Goal: Obtain resource: Download file/media

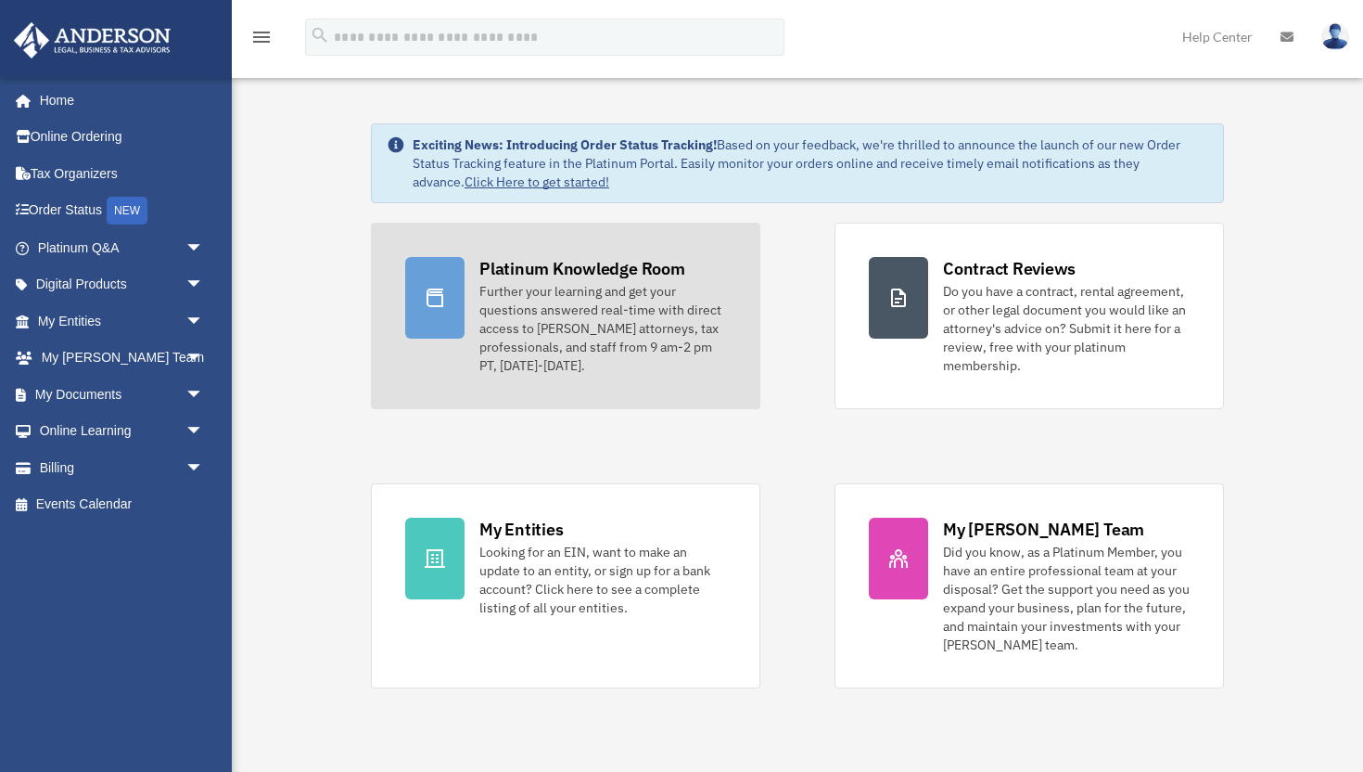
click at [504, 288] on div "Further your learning and get your questions answered real-time with direct acc…" at bounding box center [602, 328] width 247 height 93
click at [535, 273] on div "Platinum Knowledge Room" at bounding box center [582, 268] width 206 height 23
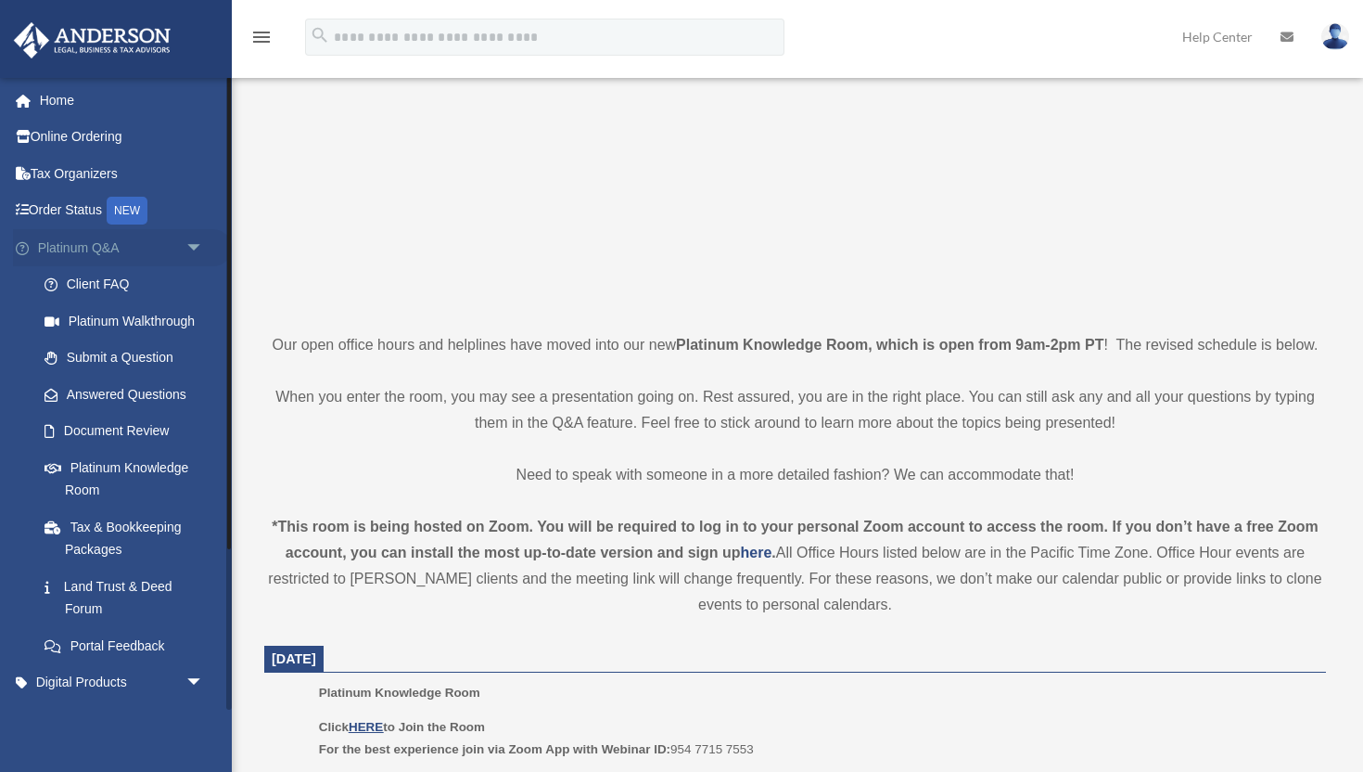
click at [199, 237] on span "arrow_drop_down" at bounding box center [203, 248] width 37 height 38
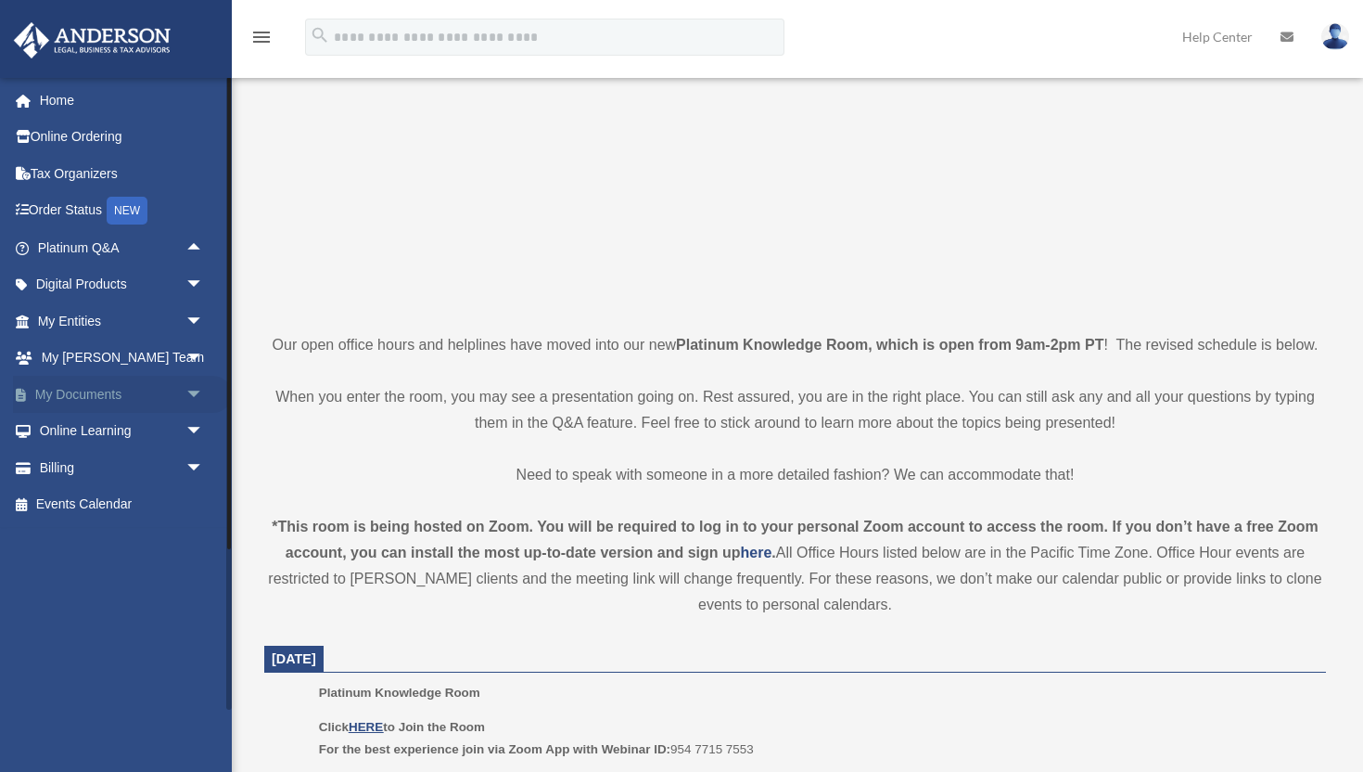
click at [194, 392] on span "arrow_drop_down" at bounding box center [203, 395] width 37 height 38
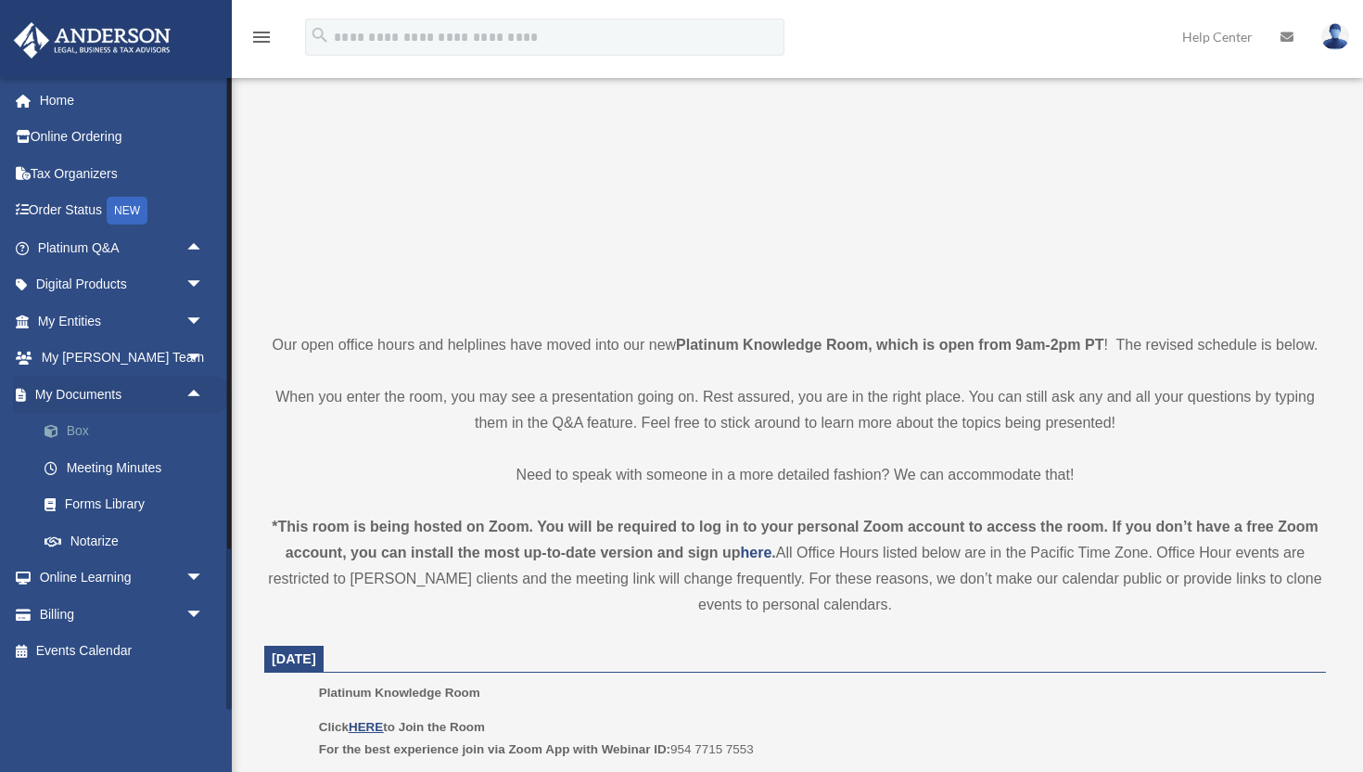
click at [83, 433] on link "Box" at bounding box center [129, 431] width 206 height 37
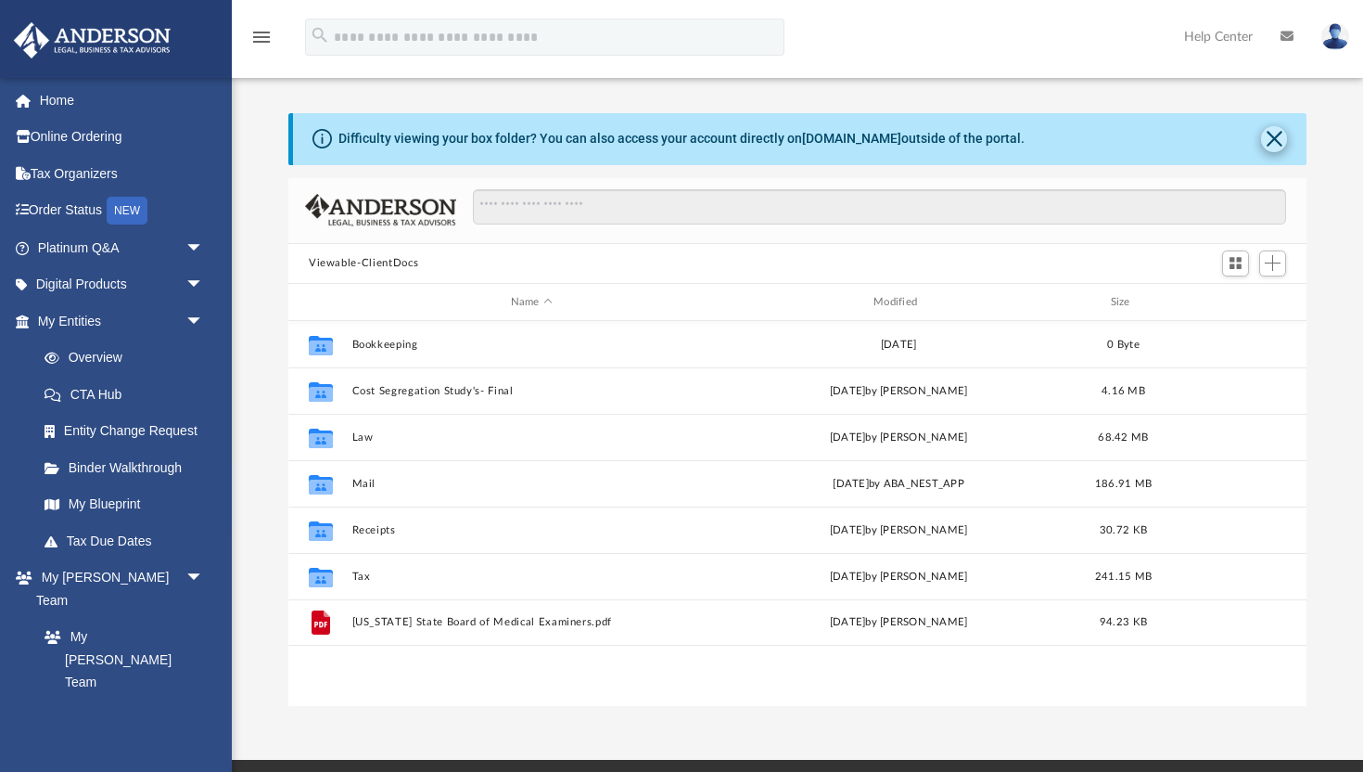
scroll to position [421, 1018]
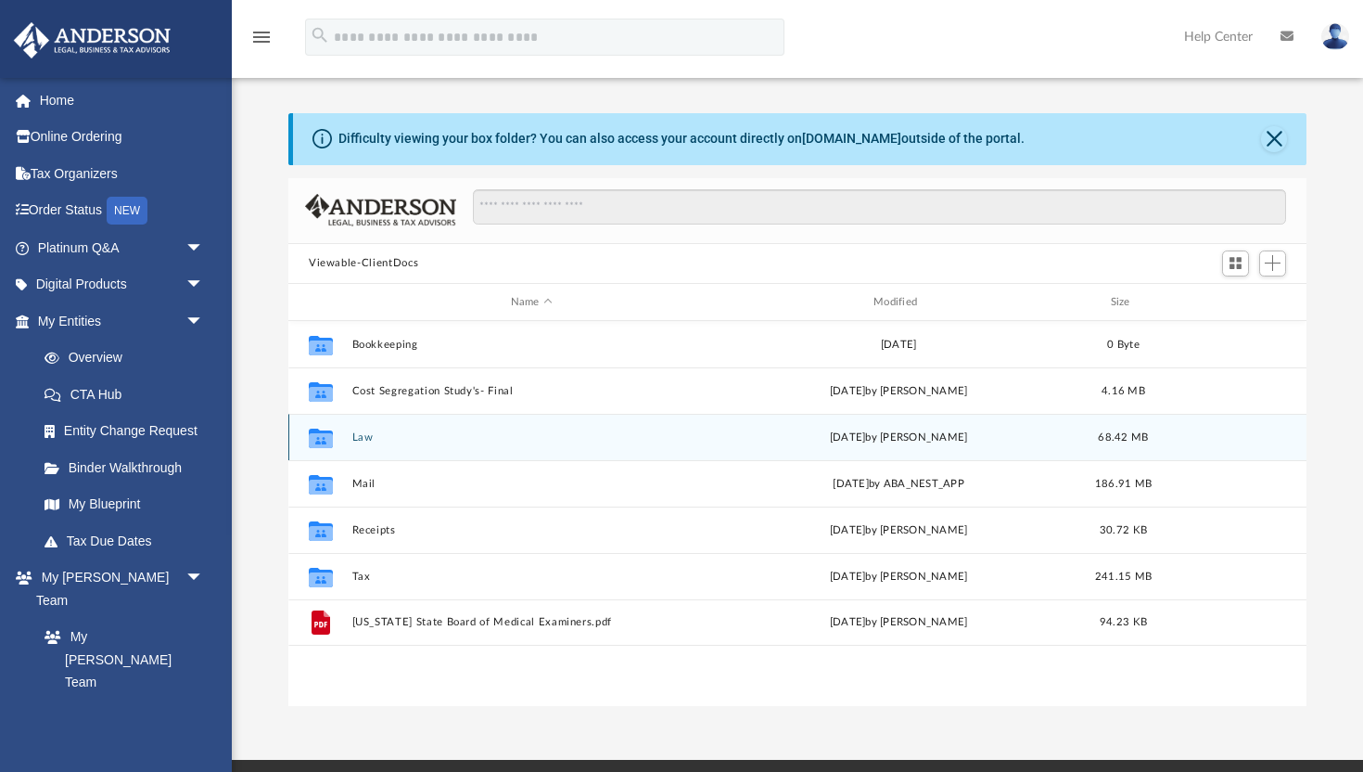
click at [358, 440] on button "Law" at bounding box center [531, 437] width 359 height 12
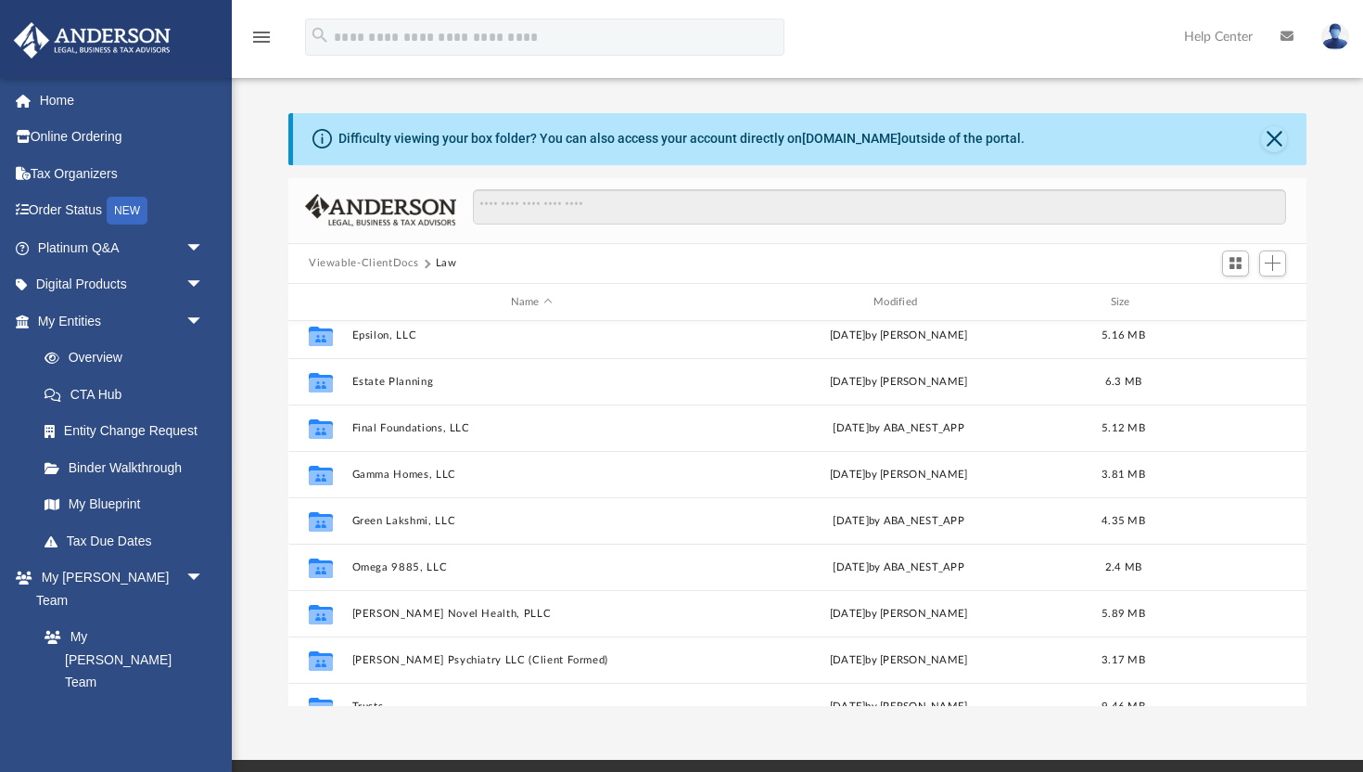
scroll to position [292, 0]
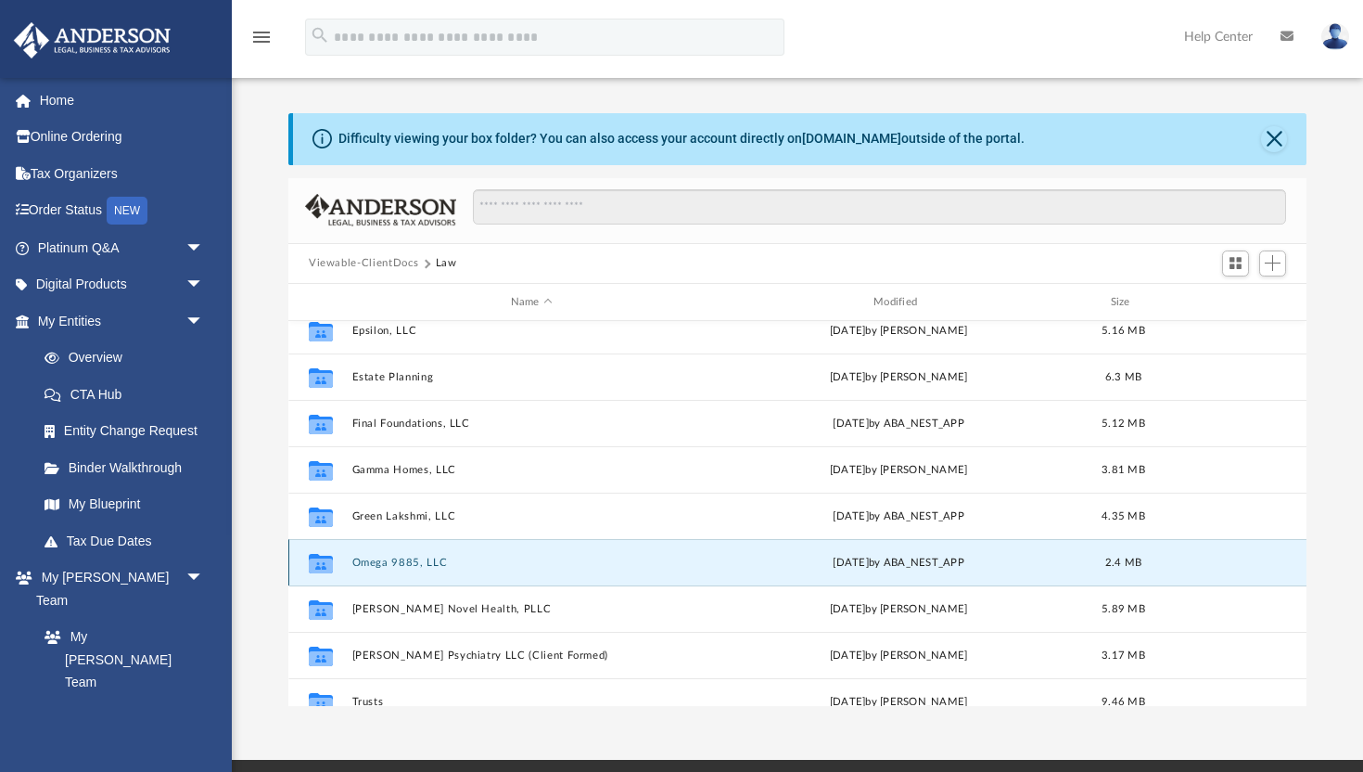
click at [387, 560] on button "Omega 9885, LLC" at bounding box center [531, 562] width 359 height 12
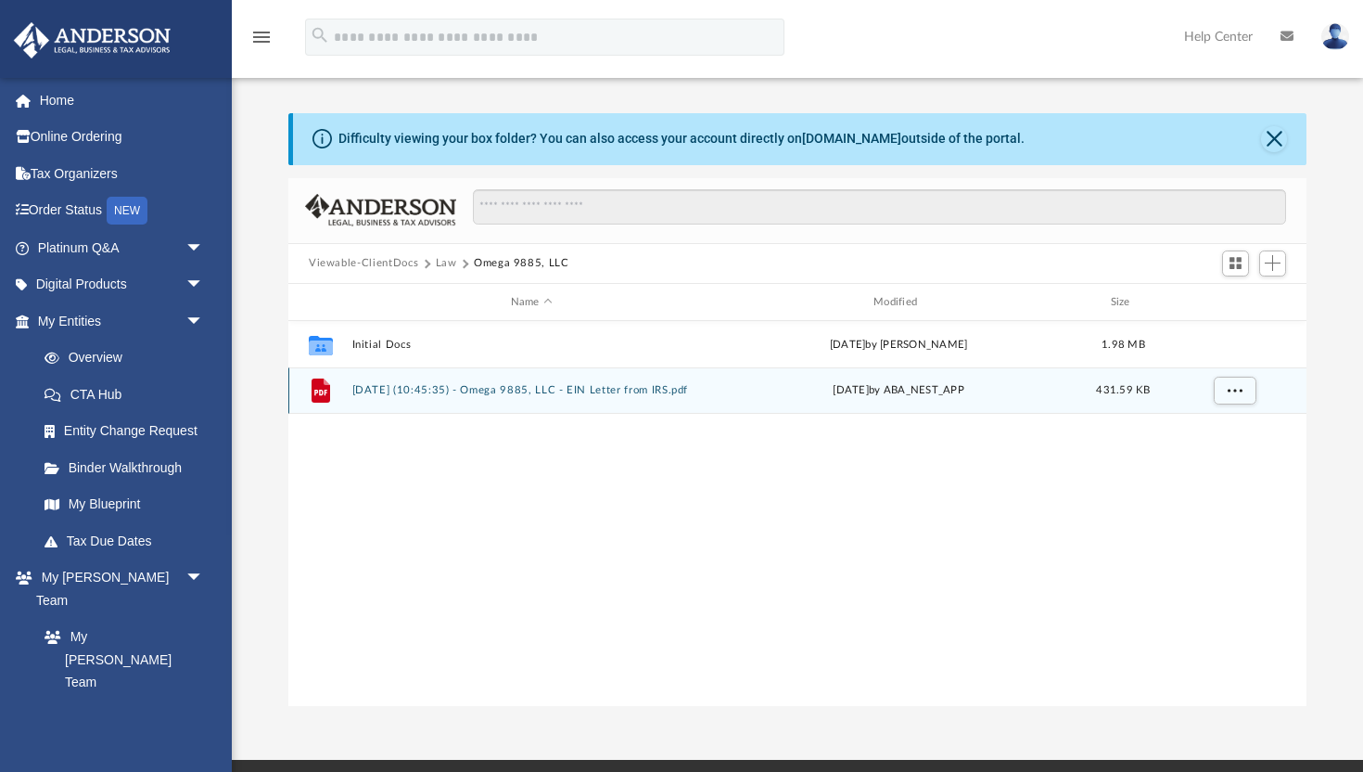
click at [513, 389] on button "2025.07.25 (10:45:35) - Omega 9885, LLC - EIN Letter from IRS.pdf" at bounding box center [531, 391] width 359 height 12
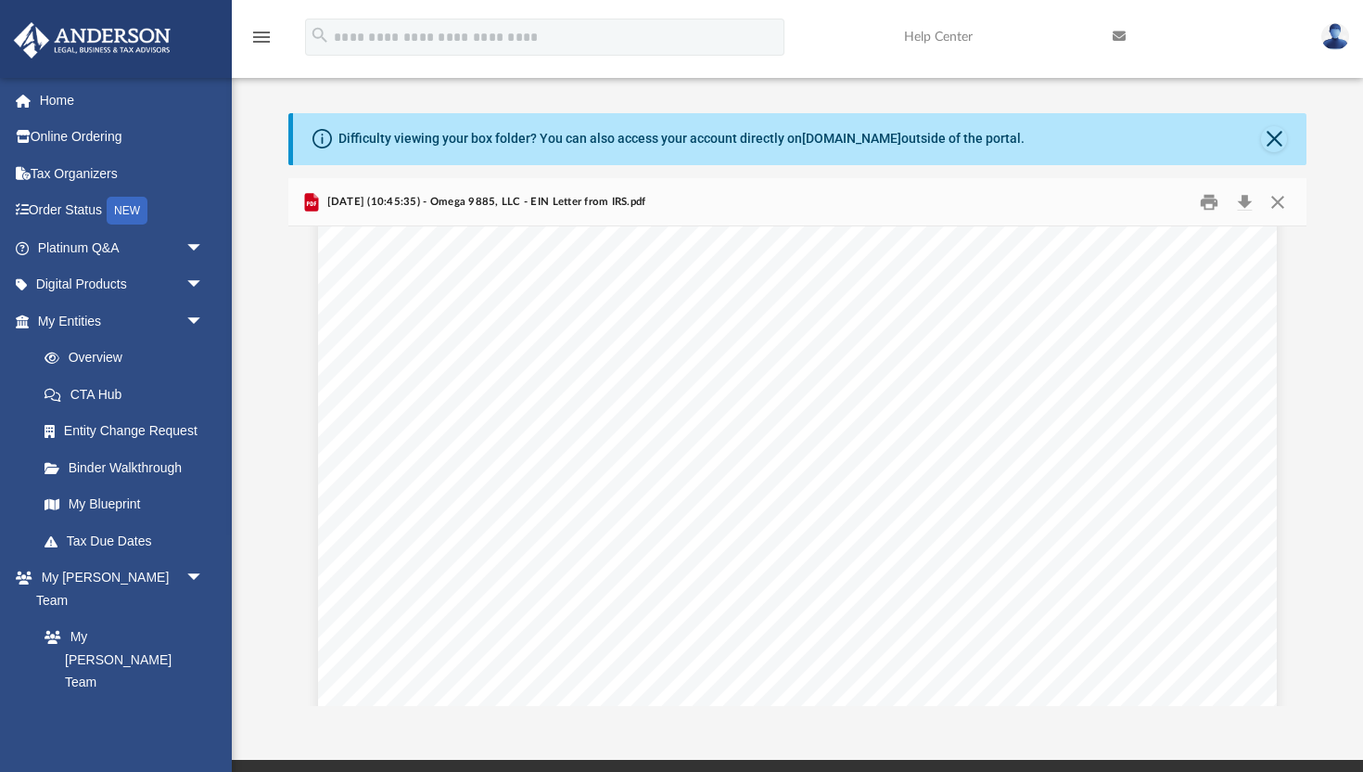
scroll to position [172, 0]
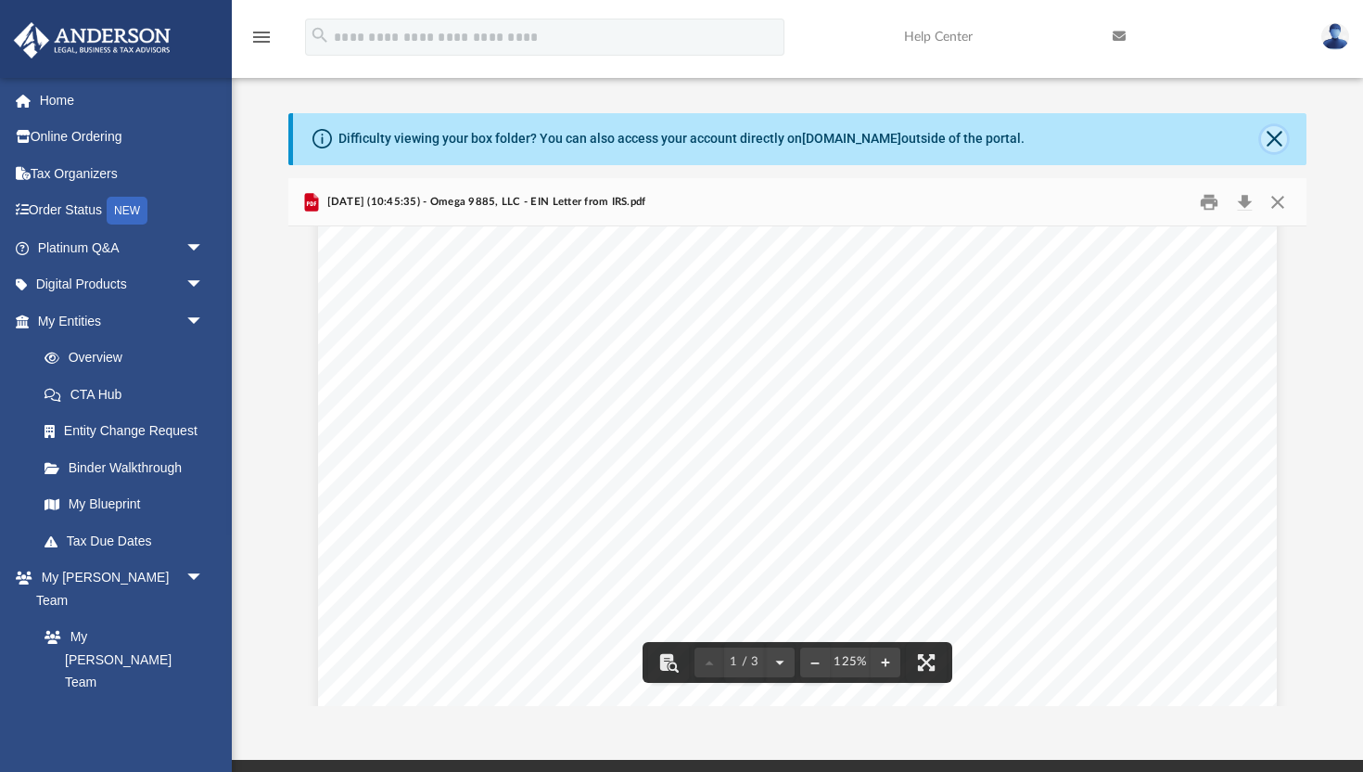
click at [1271, 134] on button "Close" at bounding box center [1274, 139] width 26 height 26
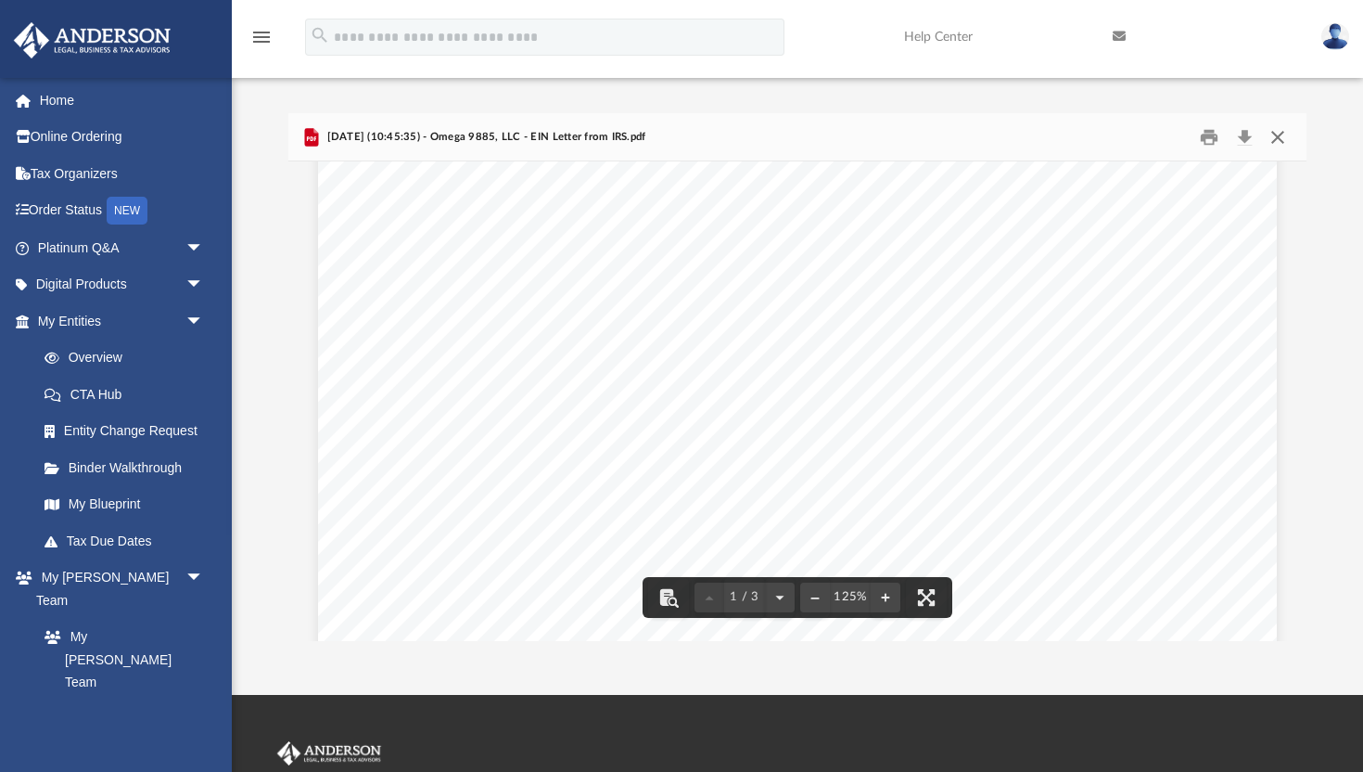
click at [1276, 136] on button "Close" at bounding box center [1277, 136] width 33 height 29
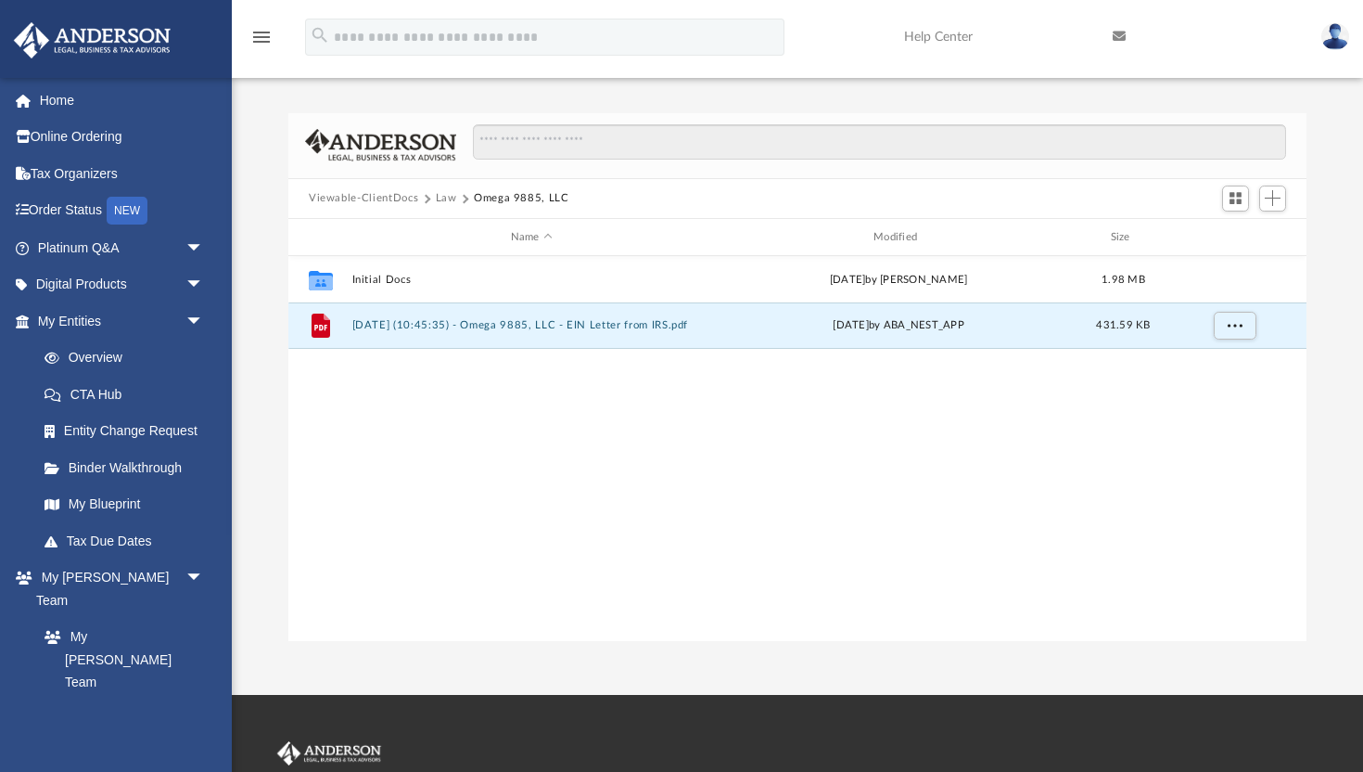
click at [446, 198] on button "Law" at bounding box center [446, 198] width 21 height 17
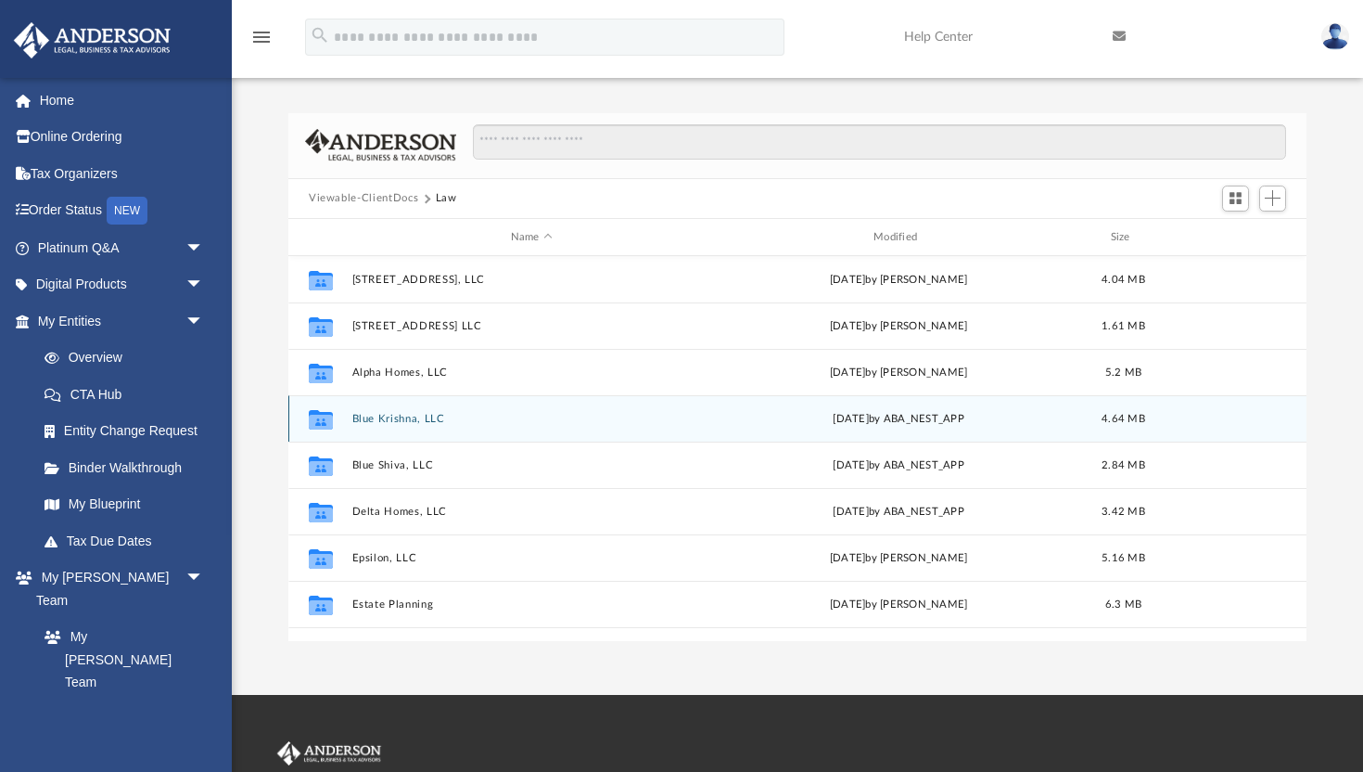
click at [407, 423] on button "Blue Krishna, LLC" at bounding box center [531, 419] width 359 height 12
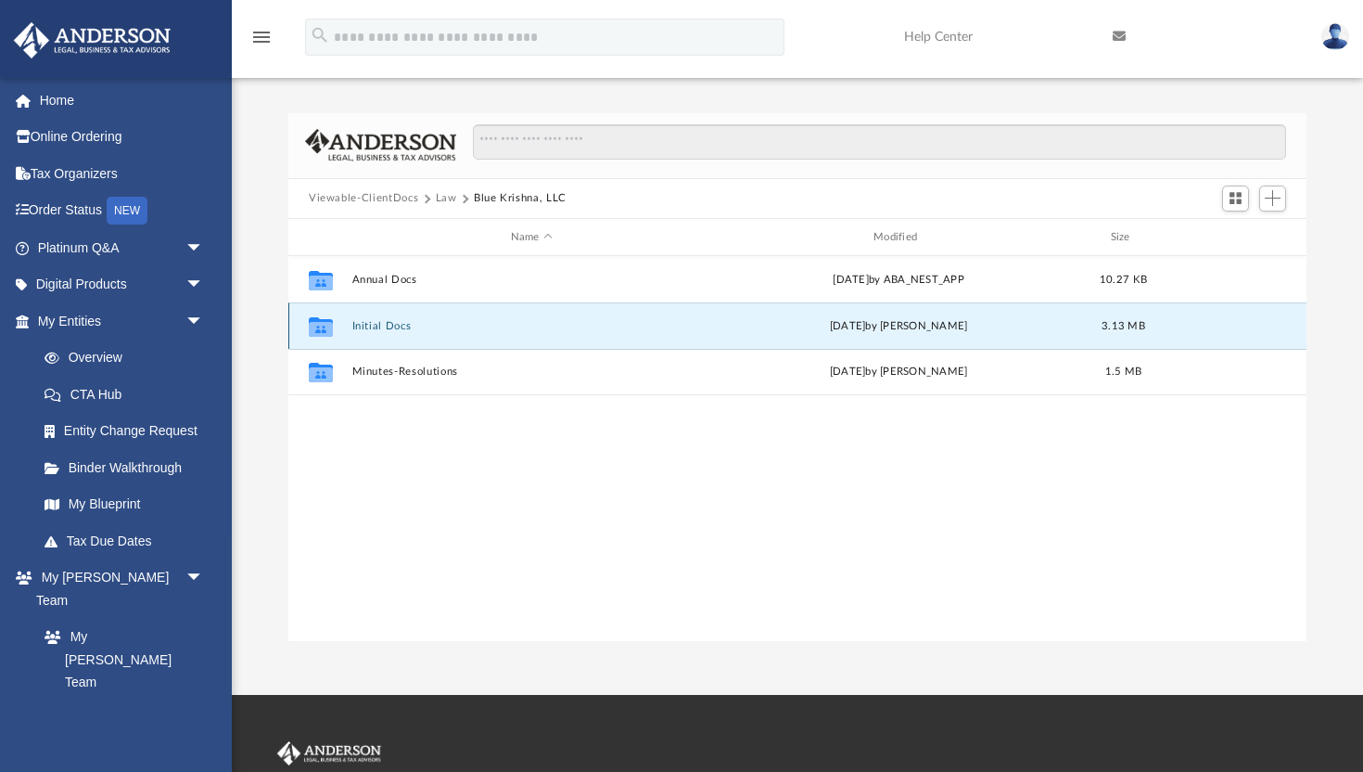
click at [383, 326] on button "Initial Docs" at bounding box center [531, 326] width 359 height 12
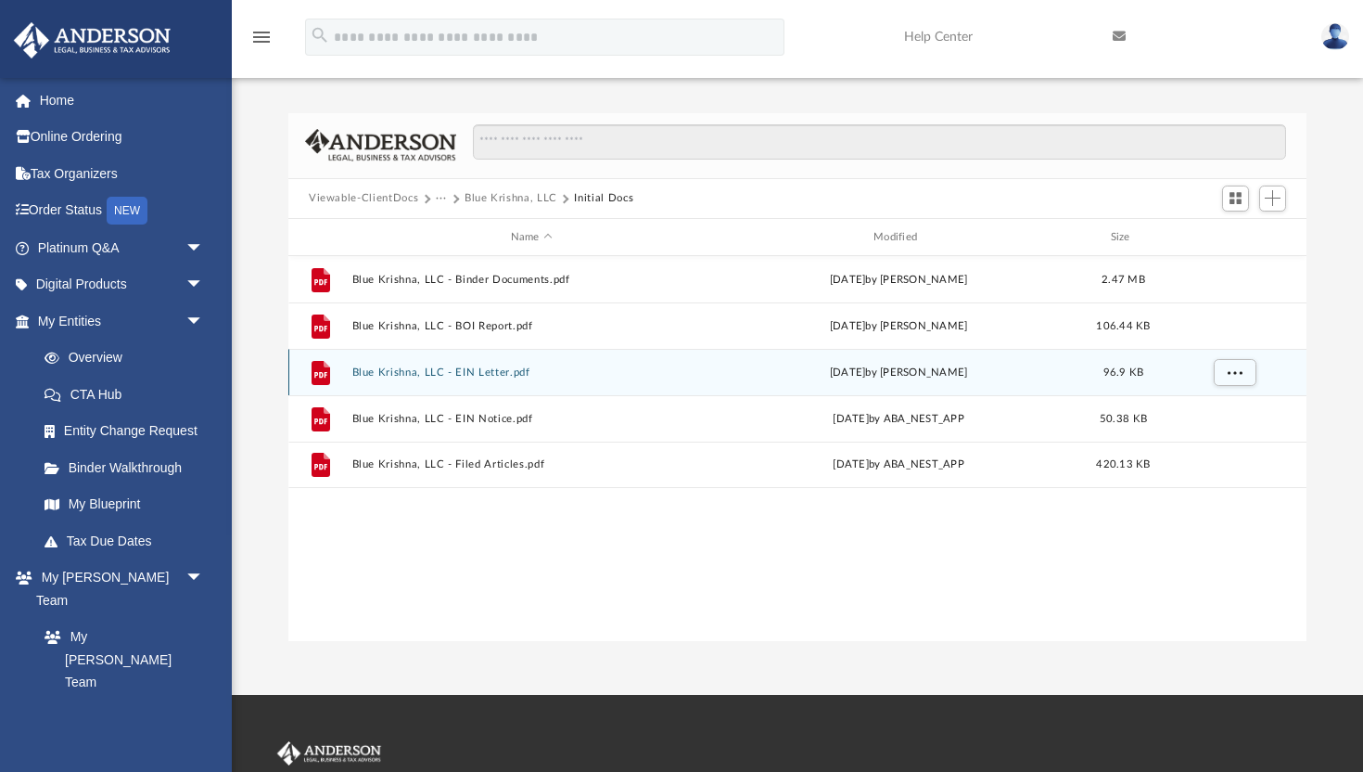
click at [424, 373] on button "Blue Krishna, LLC - EIN Letter.pdf" at bounding box center [531, 372] width 359 height 12
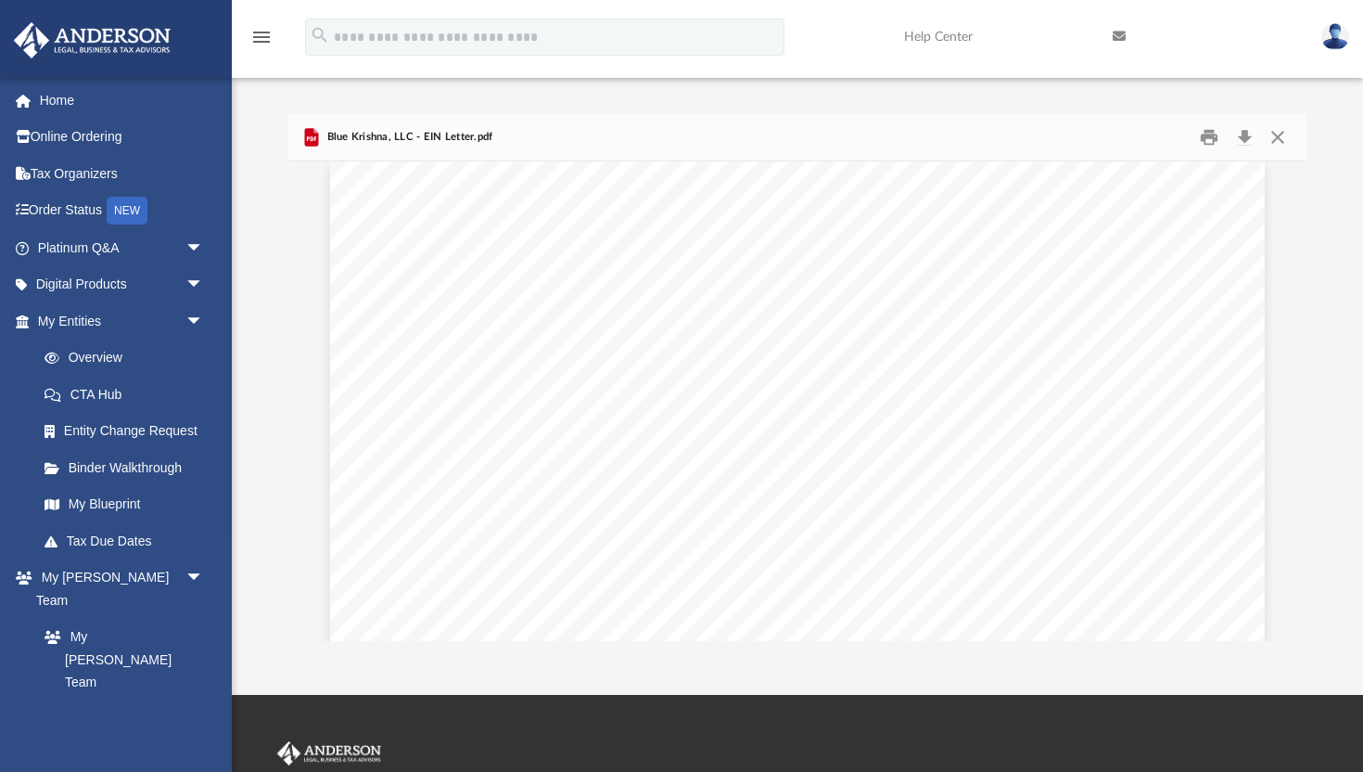
scroll to position [0, 0]
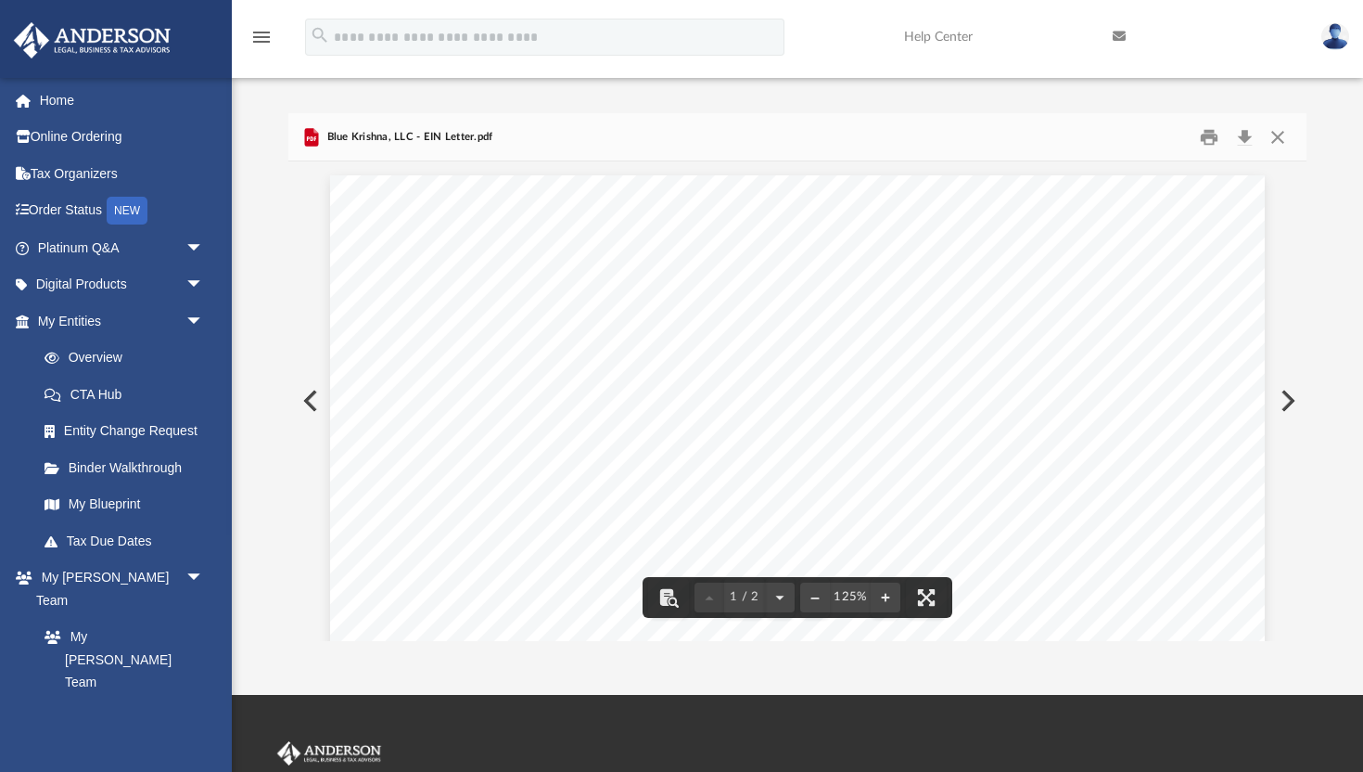
drag, startPoint x: 1055, startPoint y: 366, endPoint x: 956, endPoint y: 361, distance: 99.4
click at [956, 361] on div "Page 1" at bounding box center [797, 786] width 935 height 1222
drag, startPoint x: 948, startPoint y: 354, endPoint x: 971, endPoint y: 358, distance: 23.5
click at [971, 358] on div "Page 1" at bounding box center [797, 786] width 935 height 1222
click at [1287, 394] on button "Preview" at bounding box center [1286, 401] width 41 height 52
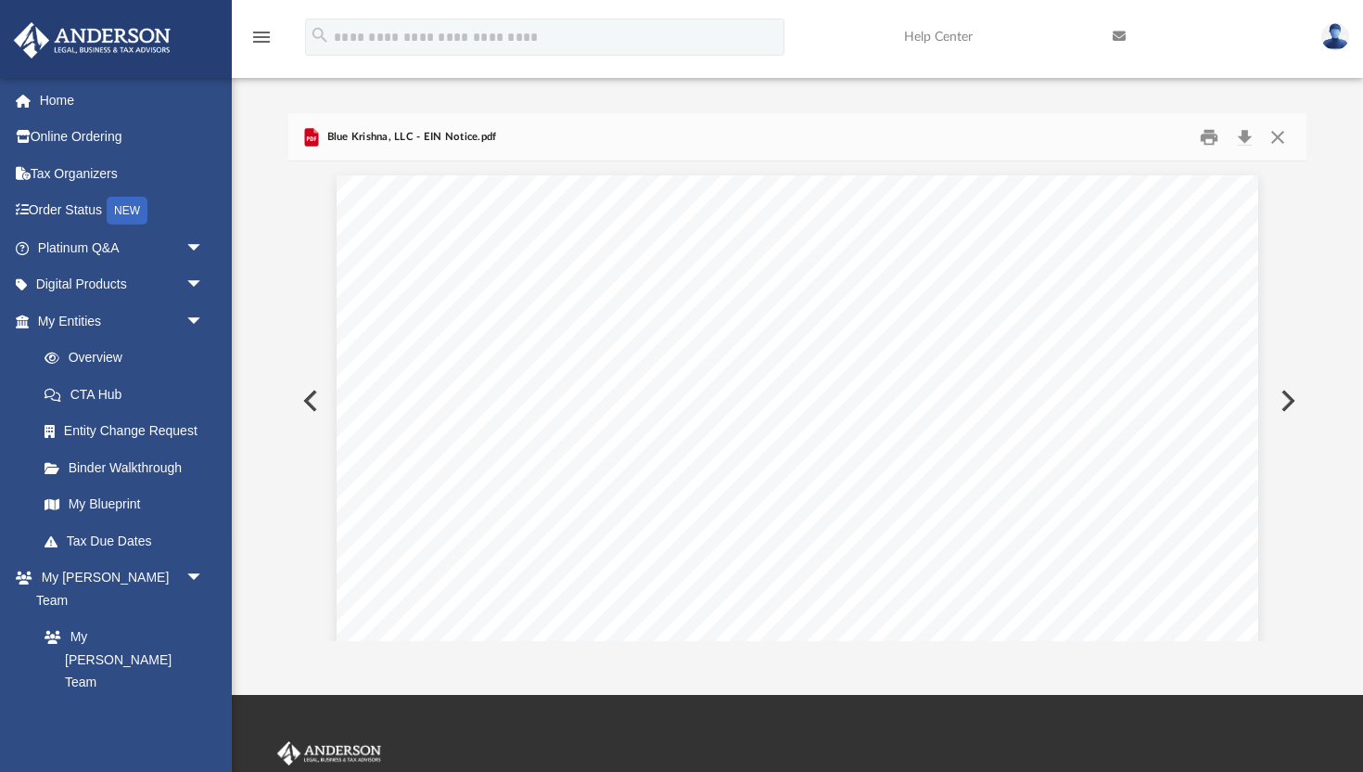
click at [1293, 400] on button "Preview" at bounding box center [1286, 401] width 41 height 52
click at [1209, 134] on button "Print" at bounding box center [1210, 136] width 37 height 29
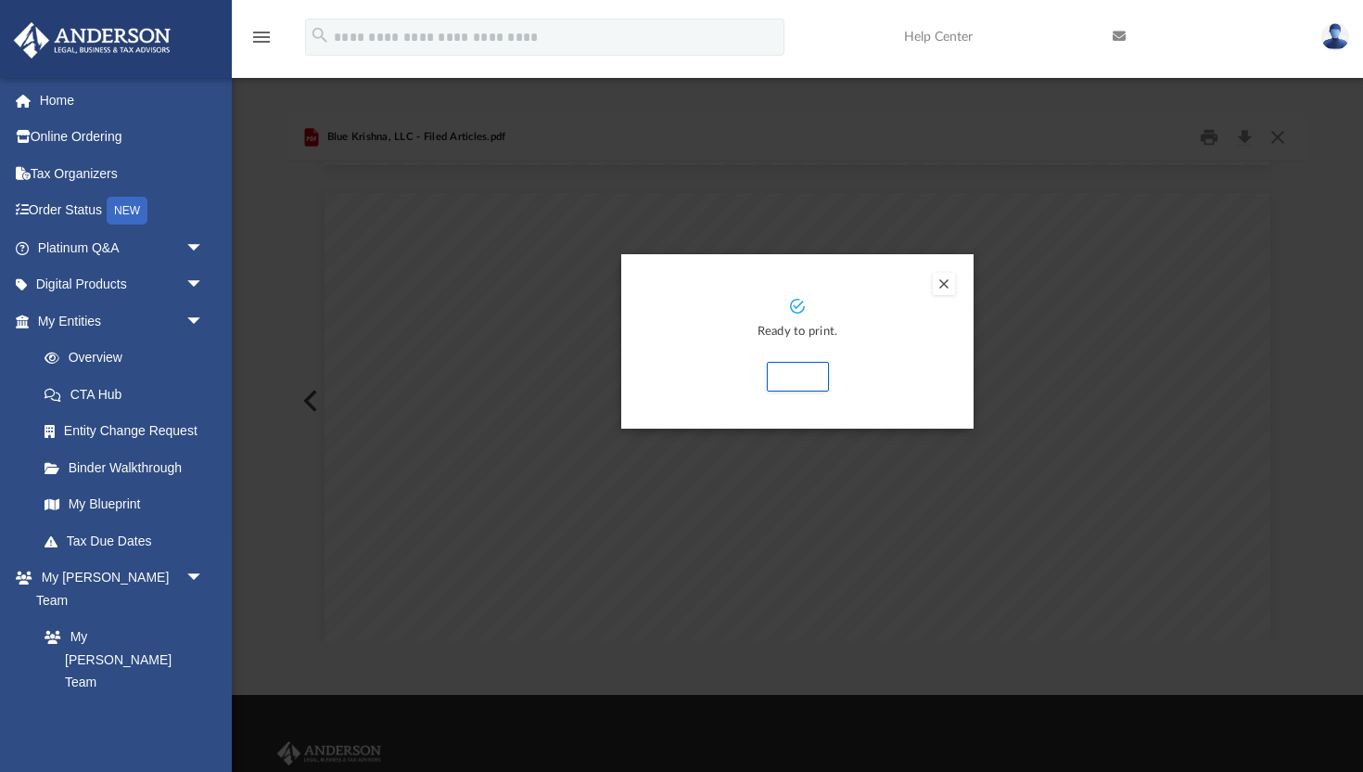
click at [947, 282] on button "Preview" at bounding box center [944, 284] width 22 height 22
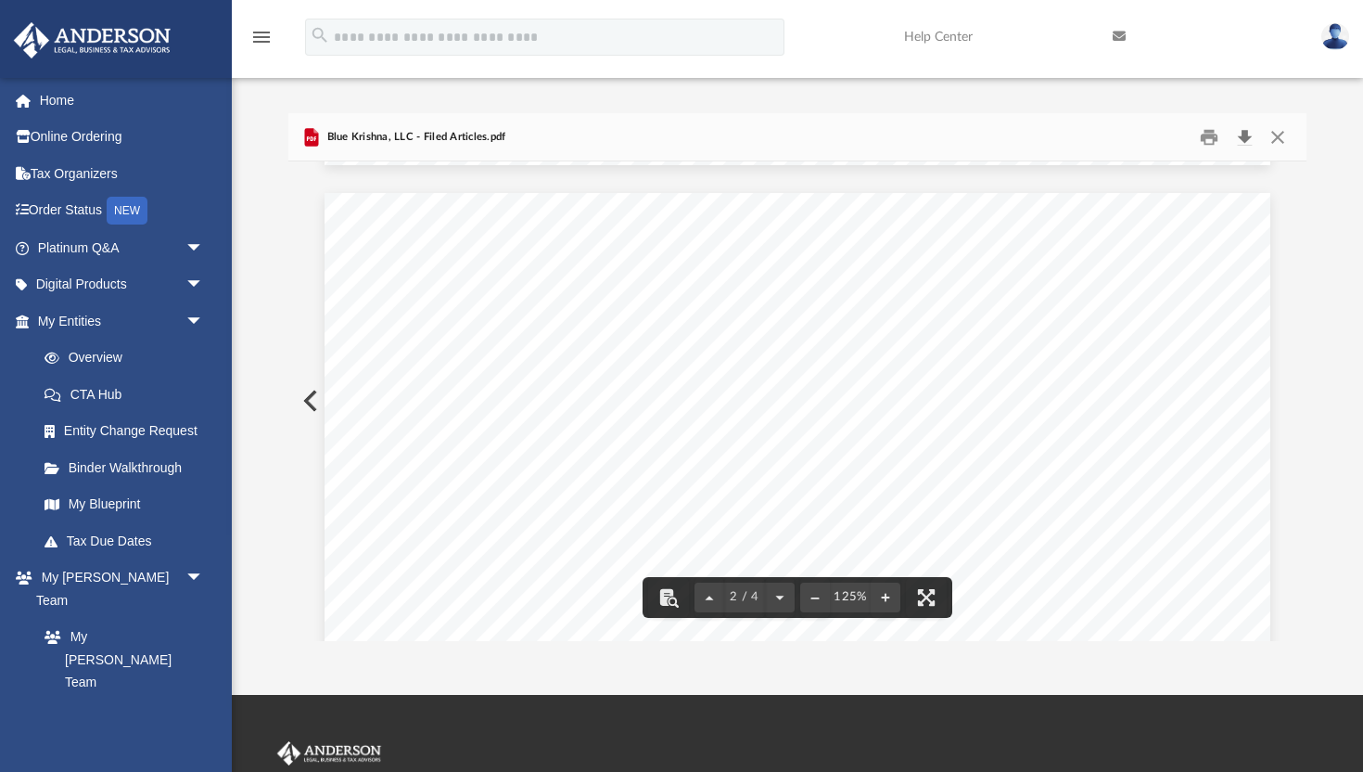
click at [1237, 138] on button "Download" at bounding box center [1244, 136] width 33 height 29
click at [305, 404] on button "Preview" at bounding box center [308, 401] width 41 height 52
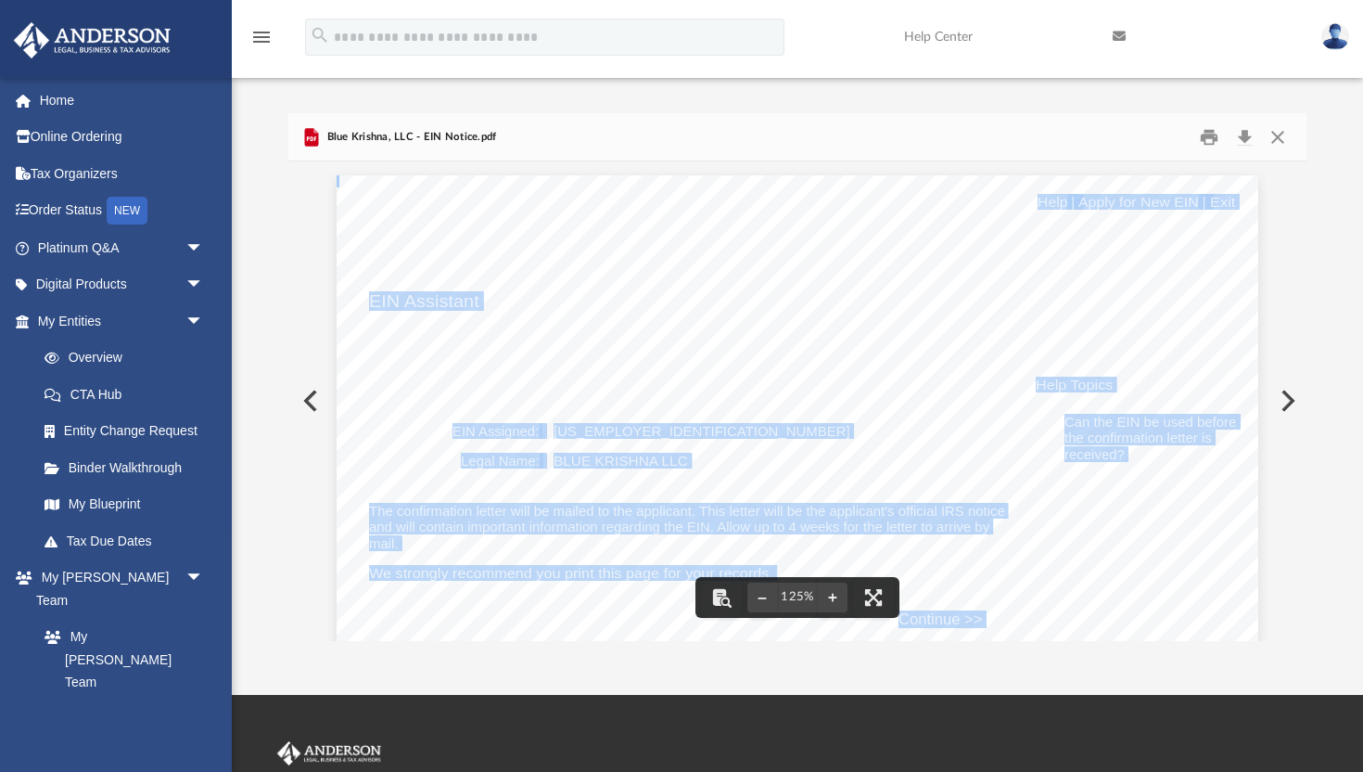
drag, startPoint x: 453, startPoint y: 432, endPoint x: 688, endPoint y: 462, distance: 236.5
click at [1276, 139] on button "Close" at bounding box center [1277, 136] width 33 height 29
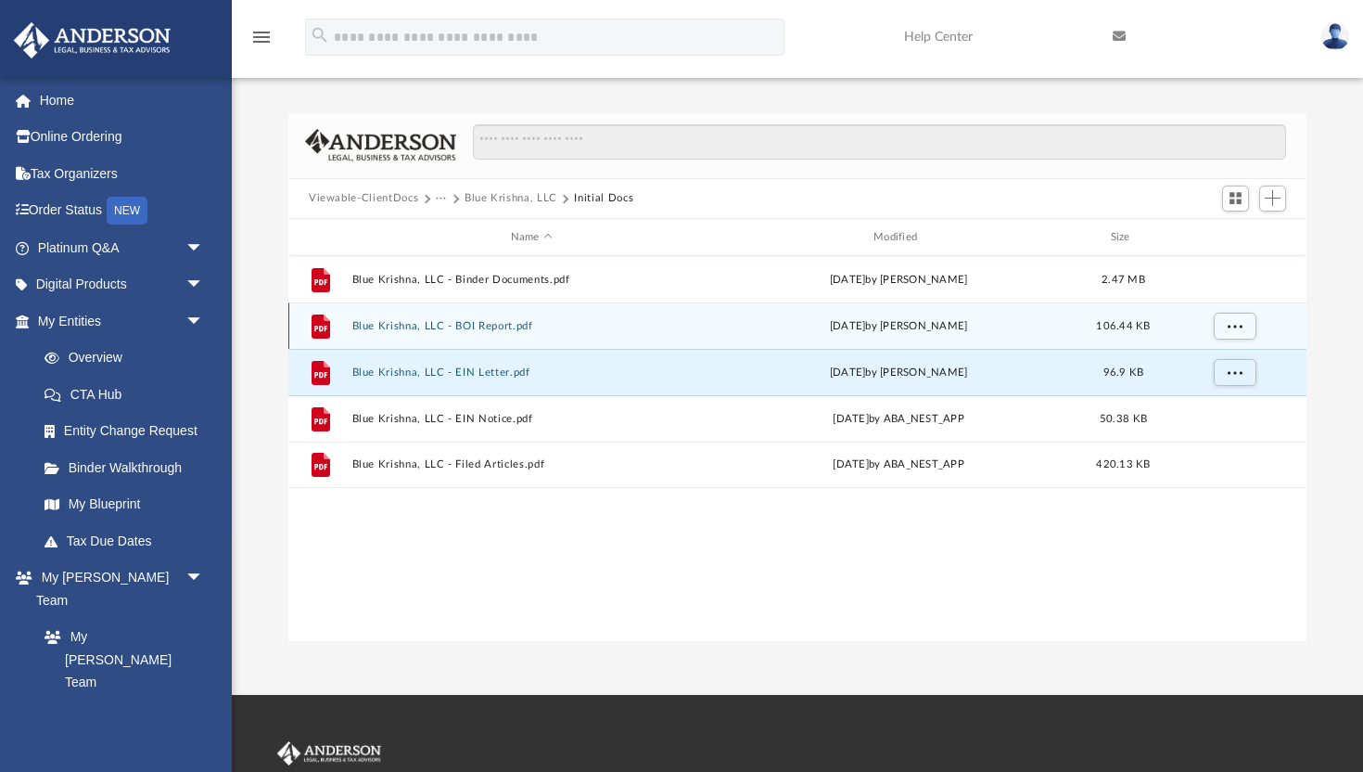
click at [467, 326] on button "Blue Krishna, LLC - BOI Report.pdf" at bounding box center [531, 326] width 359 height 12
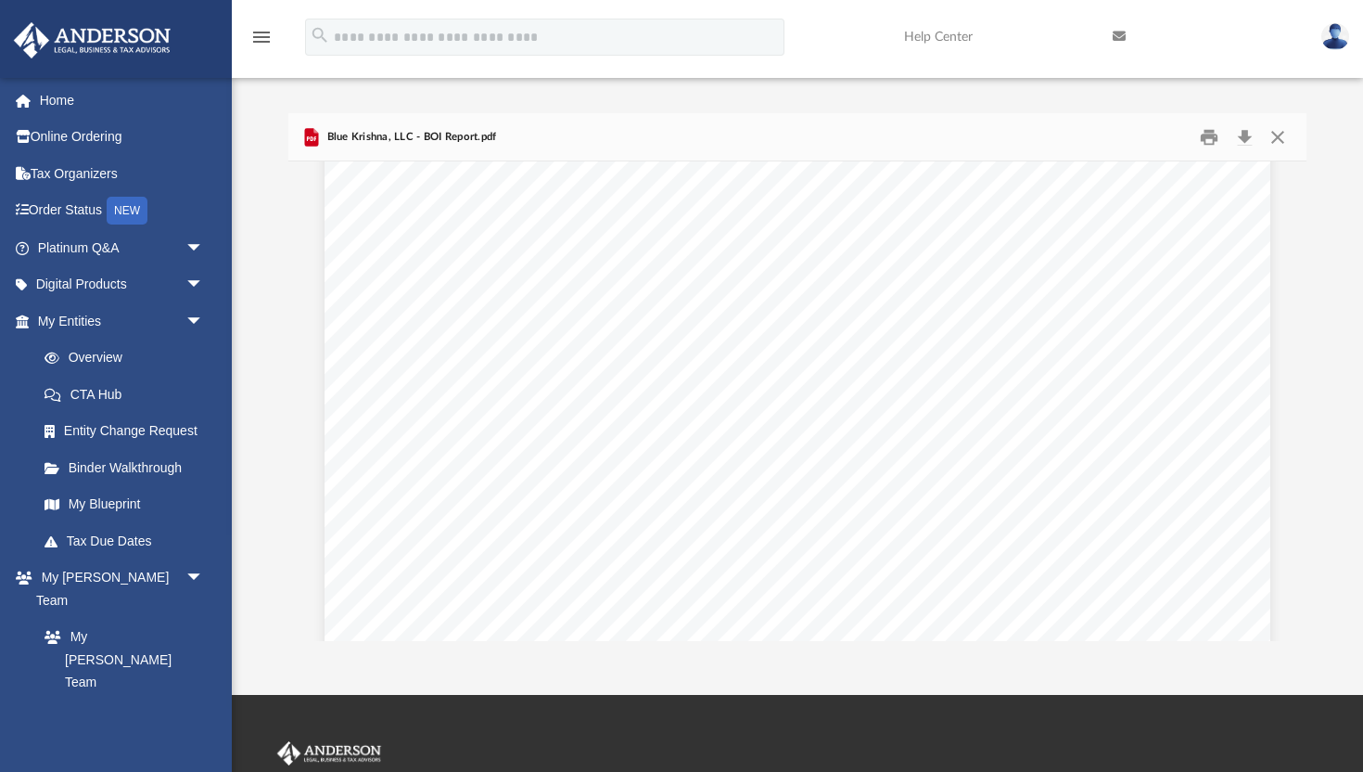
scroll to position [187, 0]
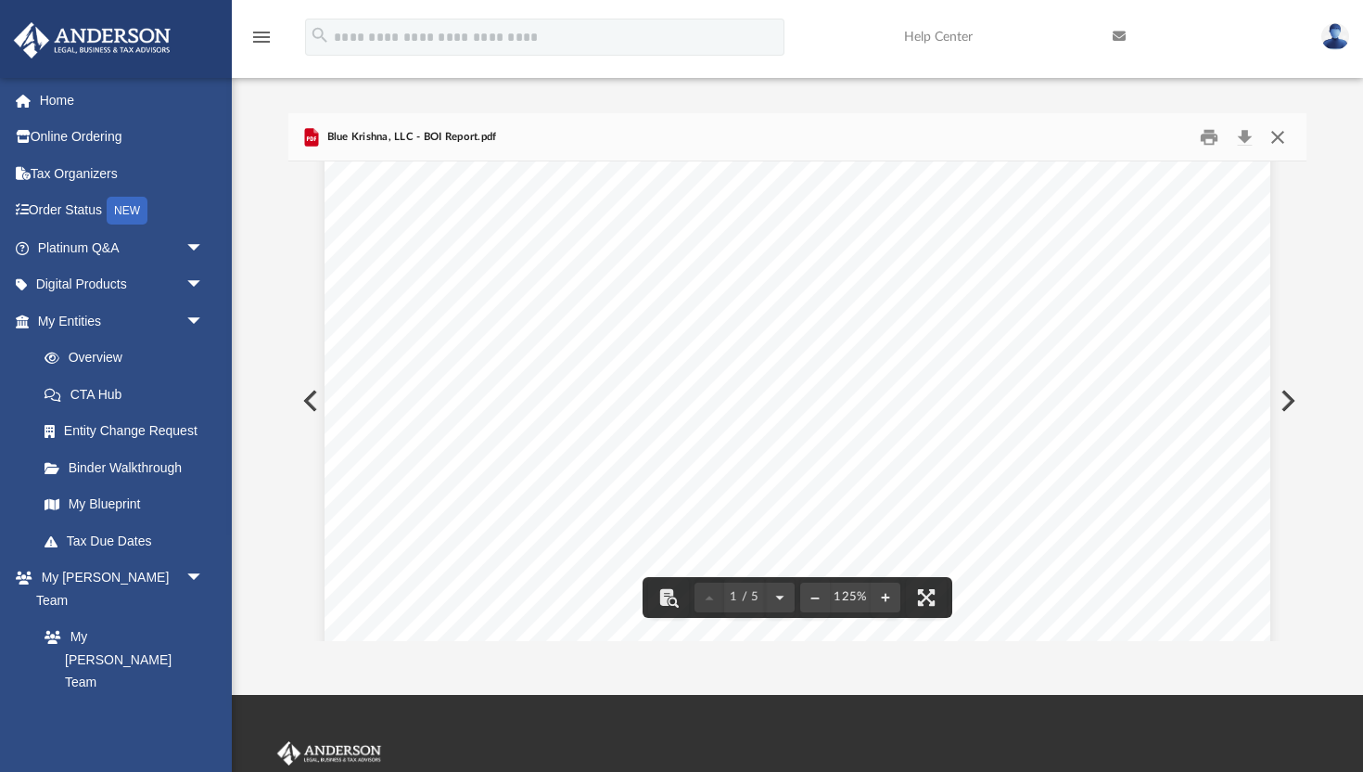
click at [1282, 141] on button "Close" at bounding box center [1277, 136] width 33 height 29
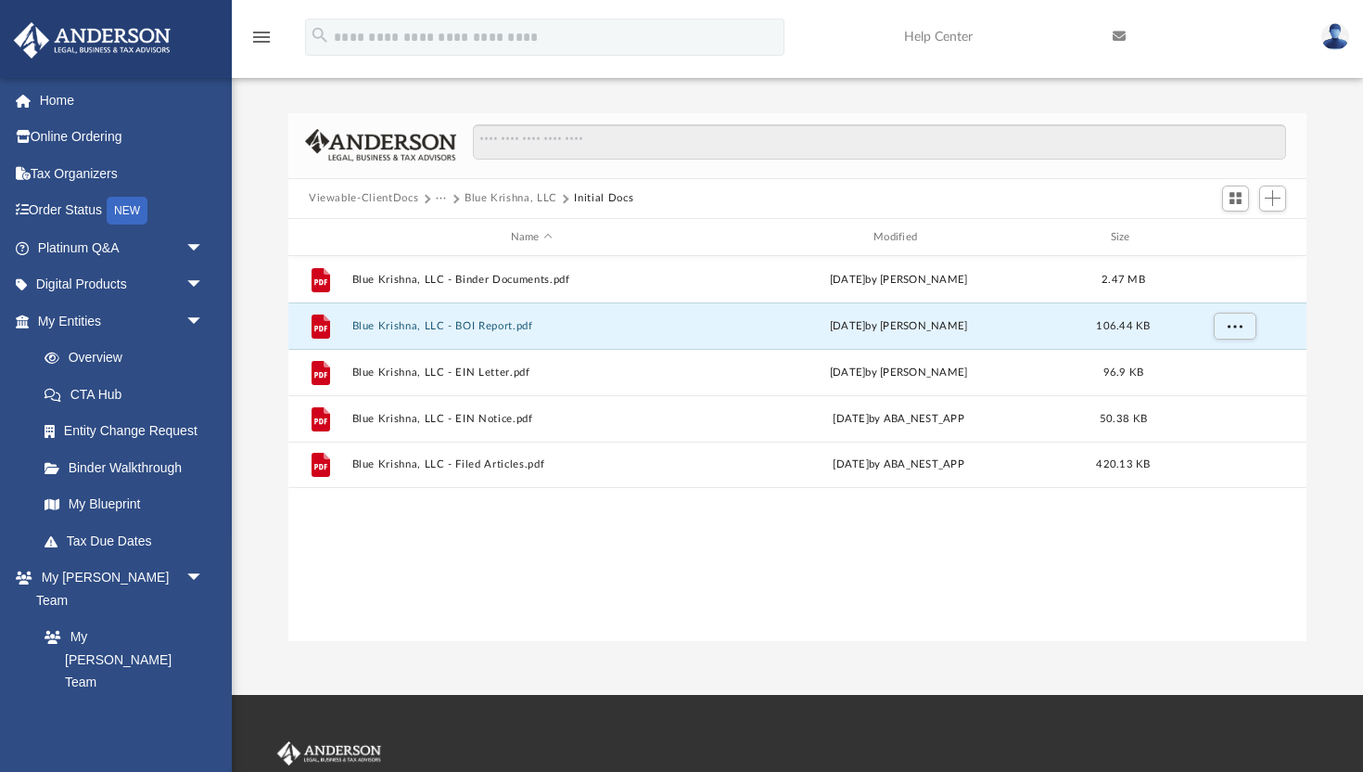
click at [492, 196] on button "Blue Krishna, LLC" at bounding box center [511, 198] width 93 height 17
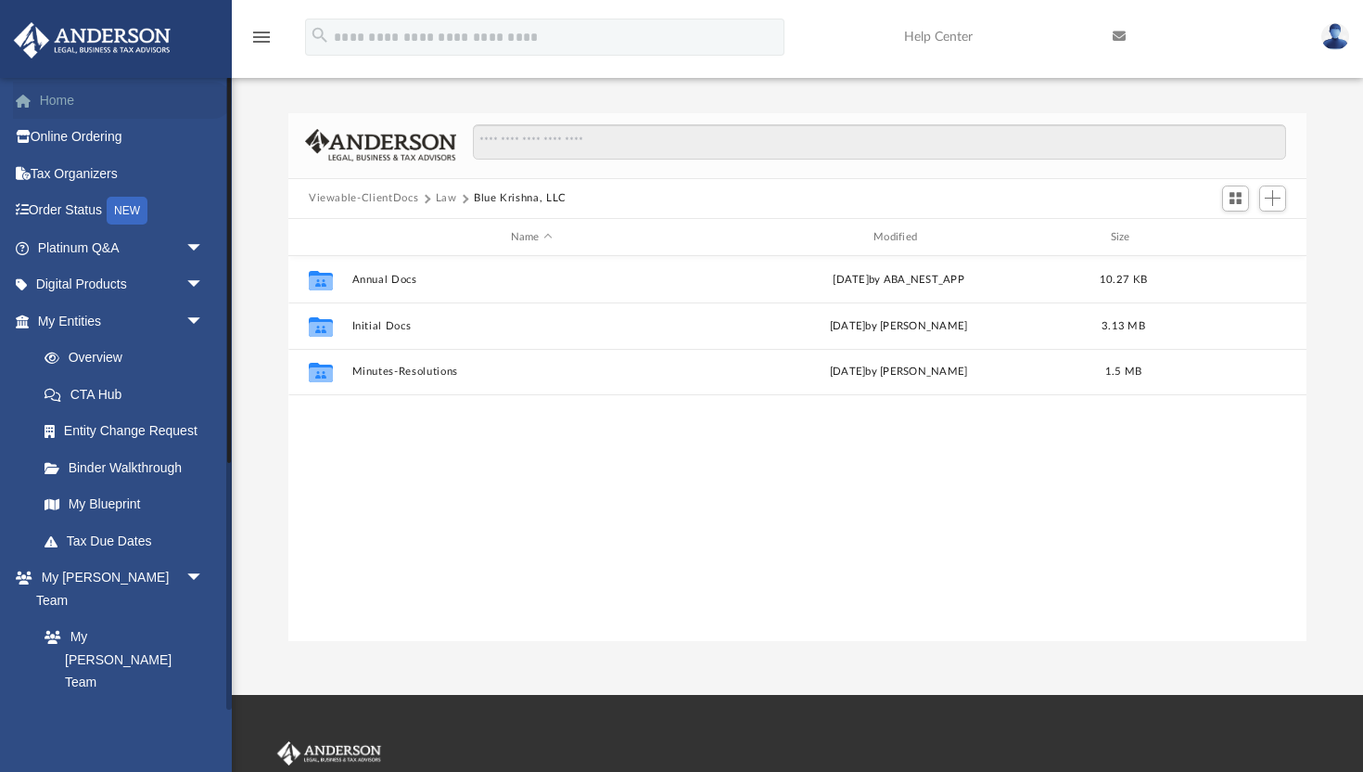
click at [61, 99] on link "Home" at bounding box center [122, 100] width 219 height 37
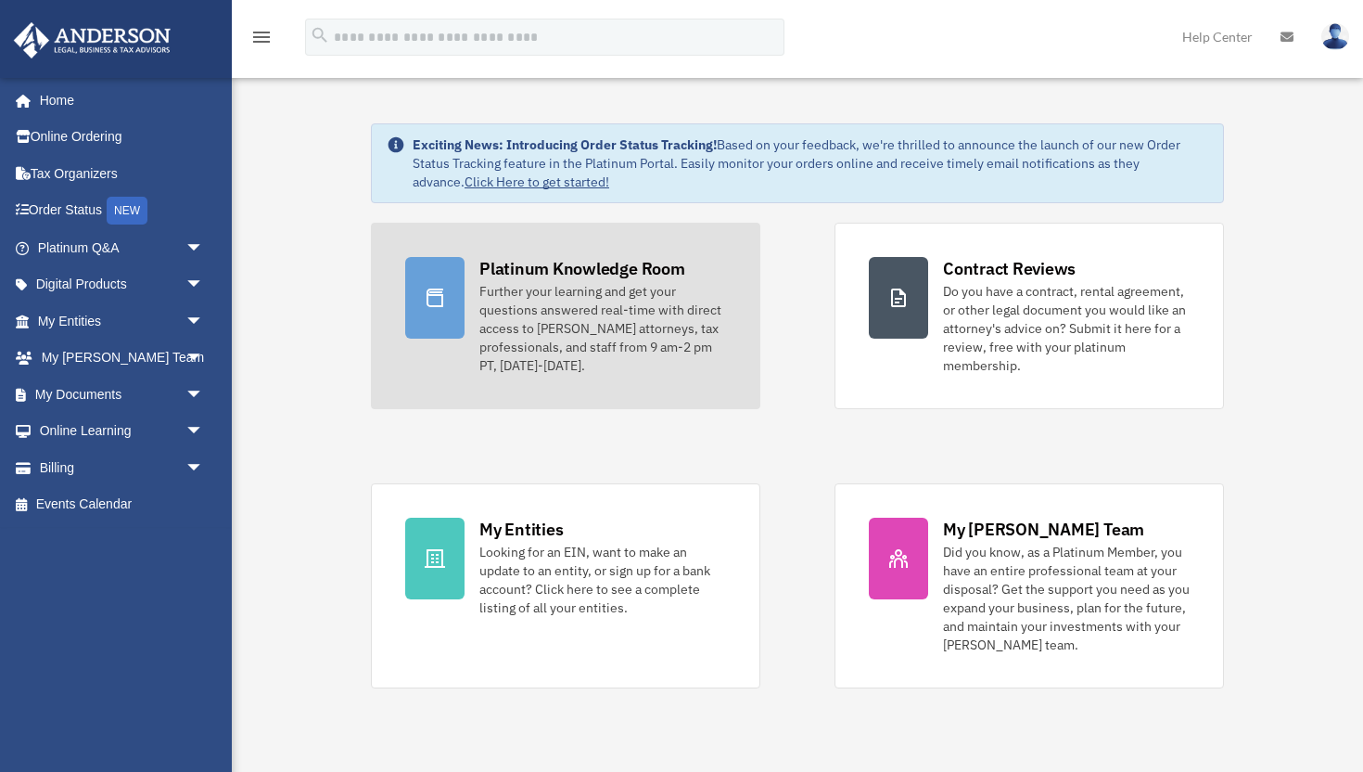
click at [473, 303] on link "Platinum Knowledge Room Further your learning and get your questions answered r…" at bounding box center [565, 316] width 389 height 186
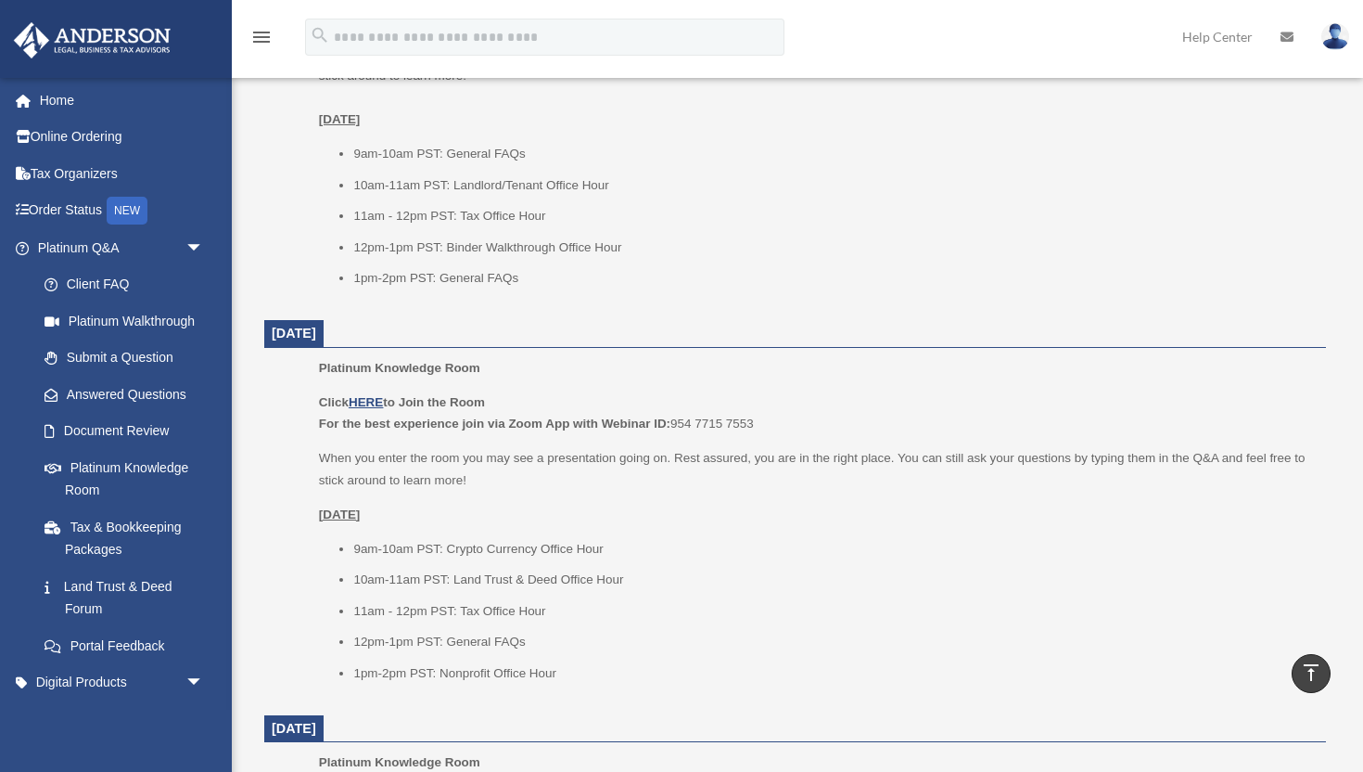
scroll to position [919, 0]
